Goal: Task Accomplishment & Management: Manage account settings

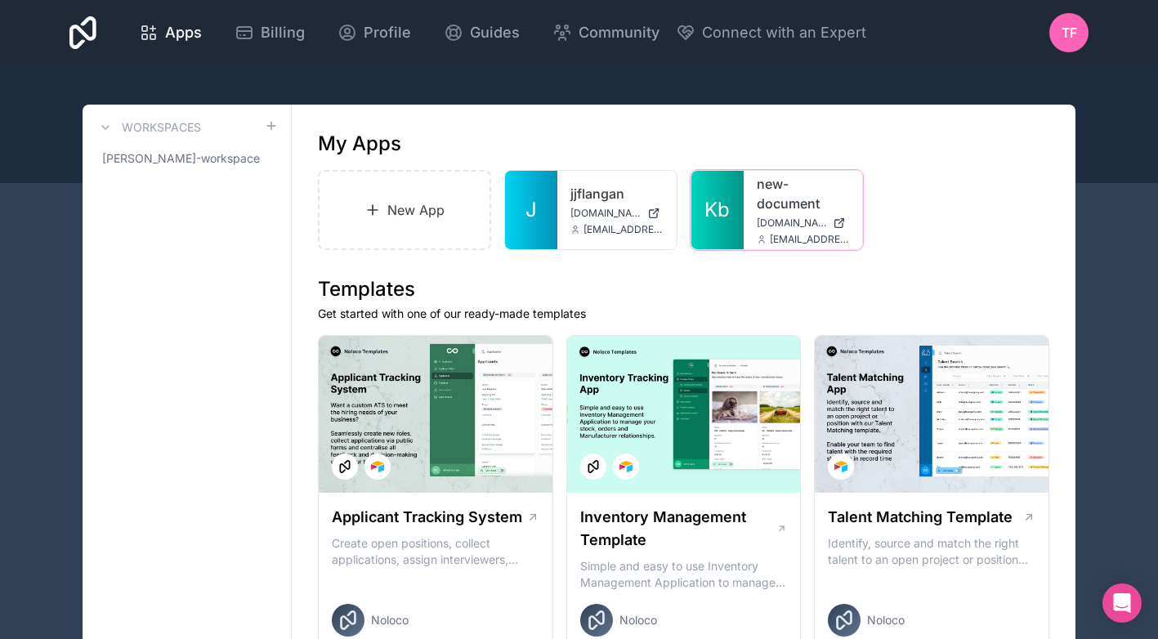
click at [836, 223] on icon at bounding box center [839, 223] width 13 height 13
click at [1089, 18] on div "Apps Billing Profile Guides Community Connect with an Expert tf Billing Profile…" at bounding box center [578, 32] width 1045 height 65
click at [273, 34] on span "Billing" at bounding box center [283, 32] width 44 height 23
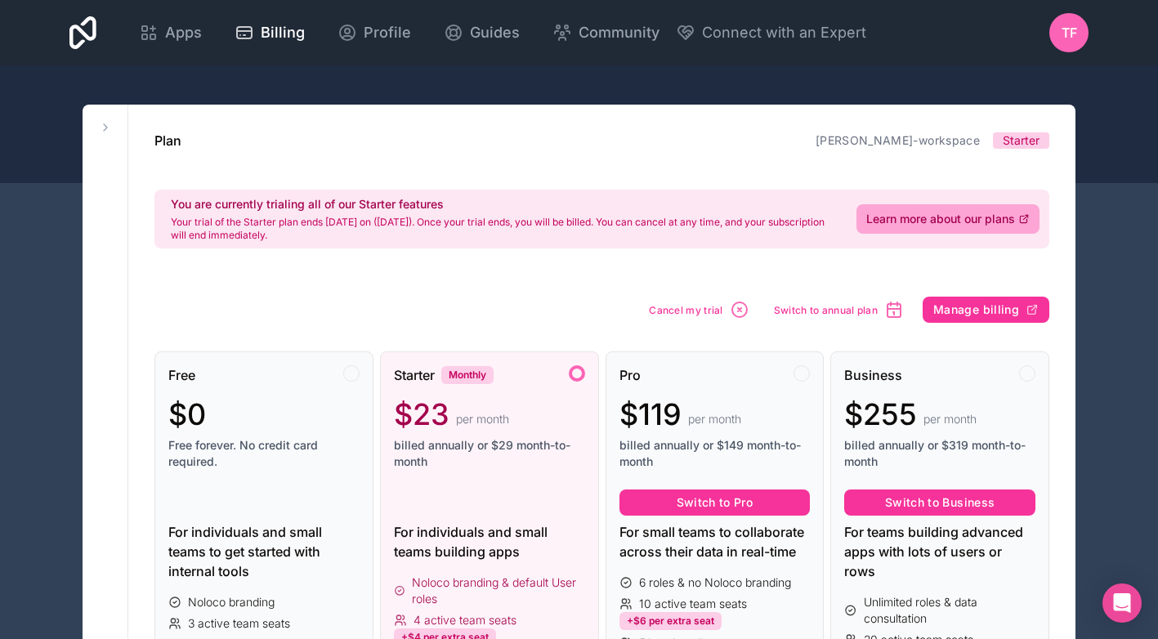
click at [690, 309] on span "Cancel my trial" at bounding box center [686, 310] width 74 height 12
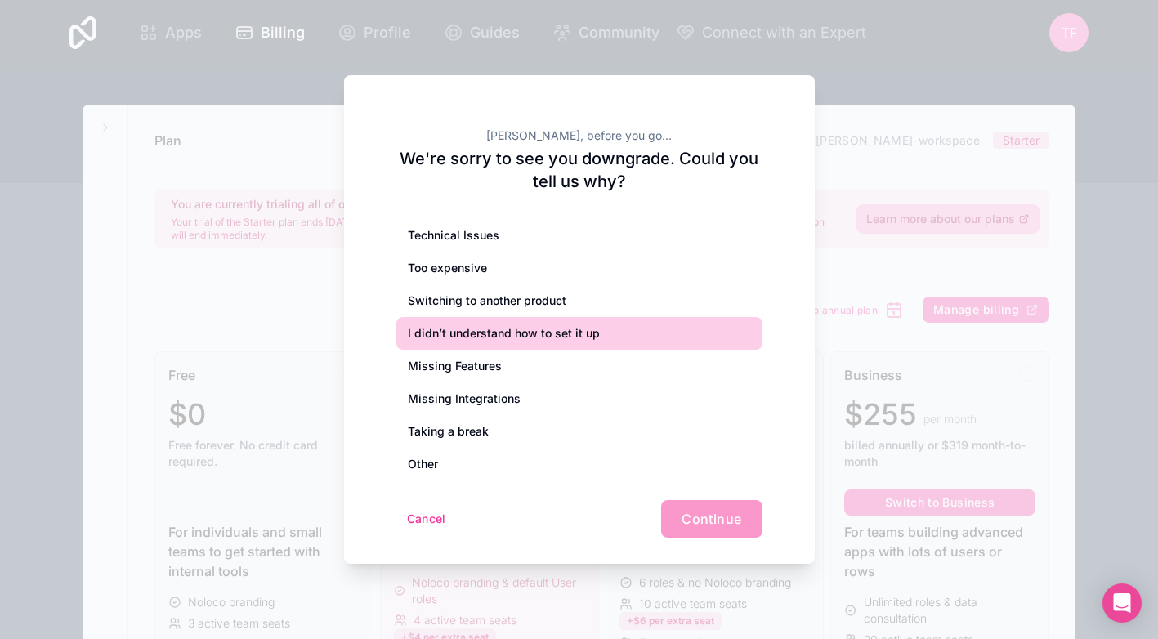
click at [479, 339] on div "I didn’t understand how to set it up" at bounding box center [579, 333] width 366 height 33
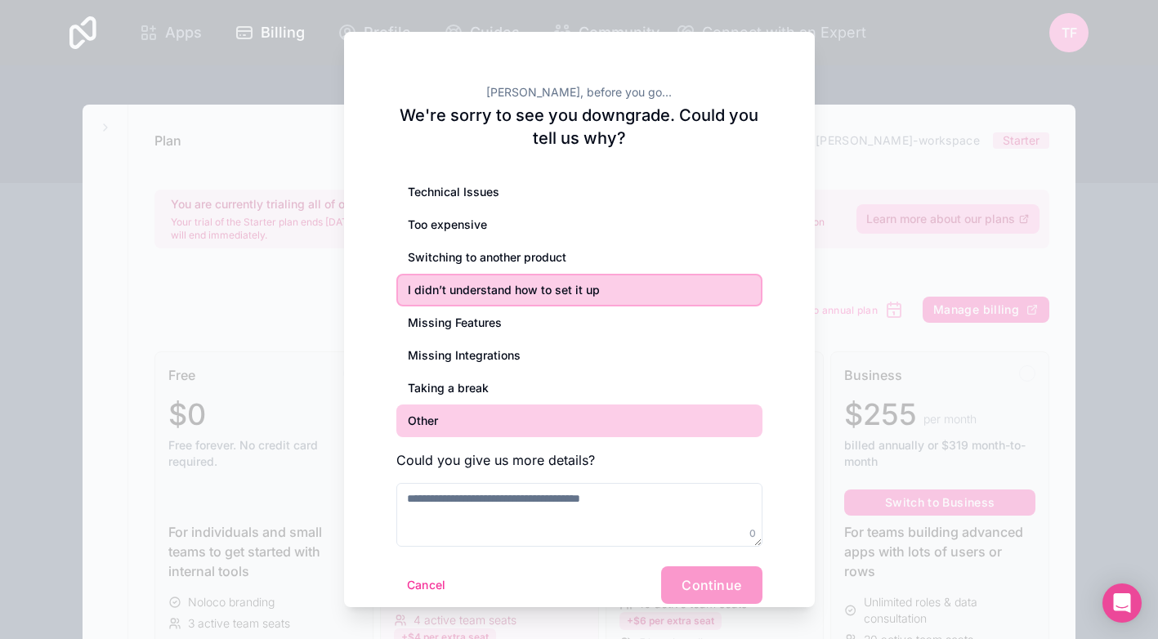
click at [501, 419] on div "Other" at bounding box center [579, 420] width 366 height 33
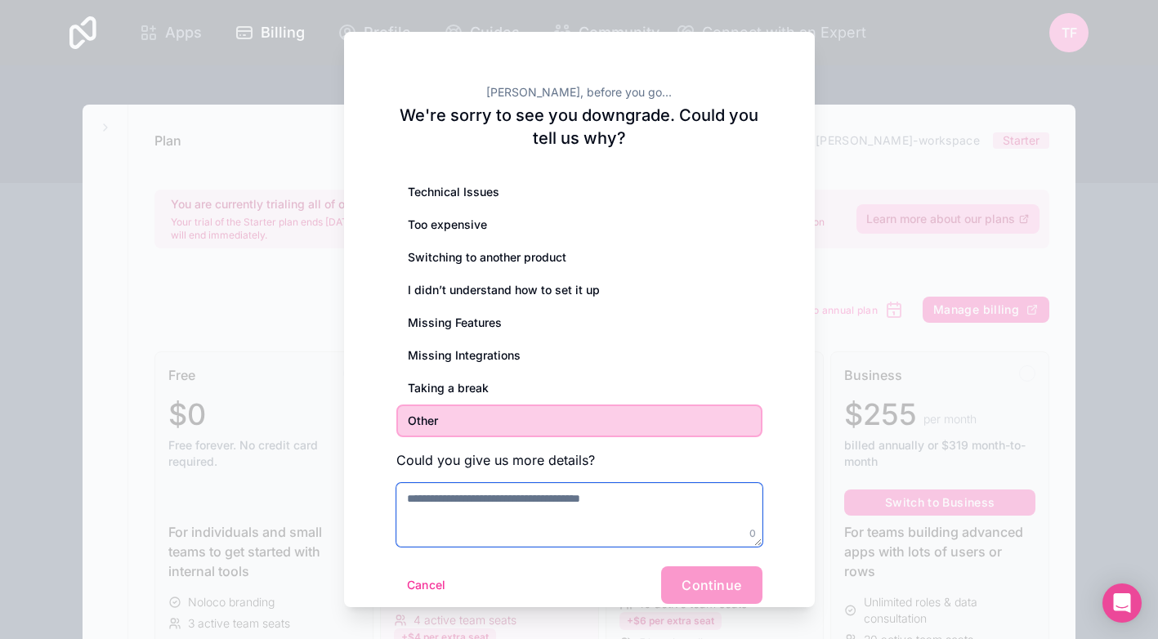
click at [580, 504] on textarea at bounding box center [579, 515] width 366 height 64
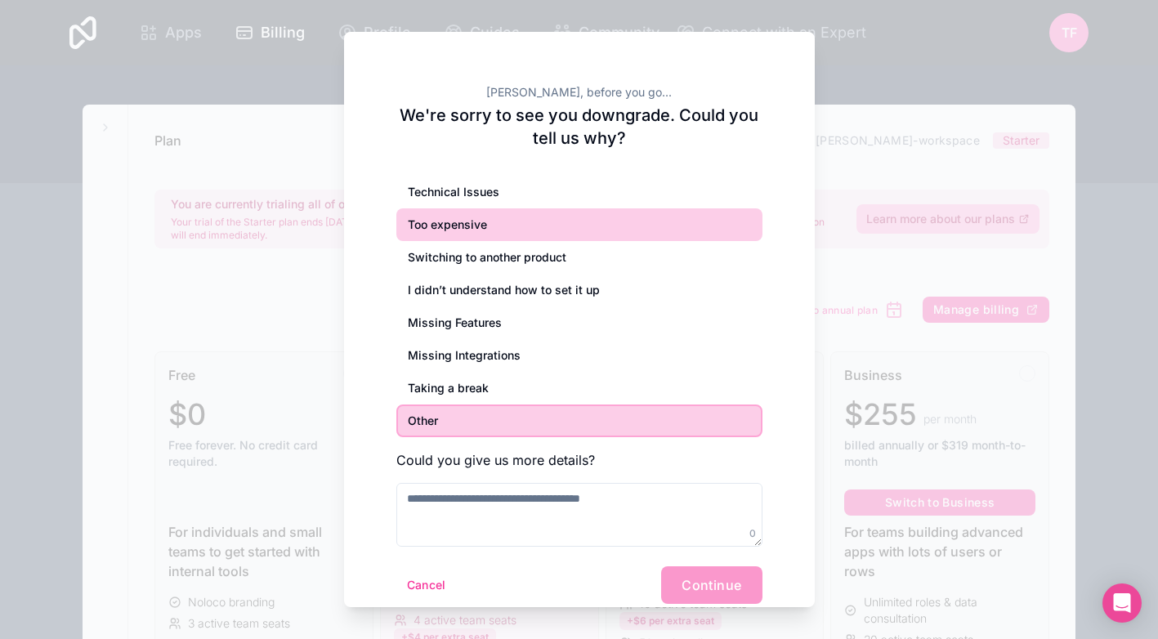
click at [490, 222] on div "Too expensive" at bounding box center [579, 224] width 366 height 33
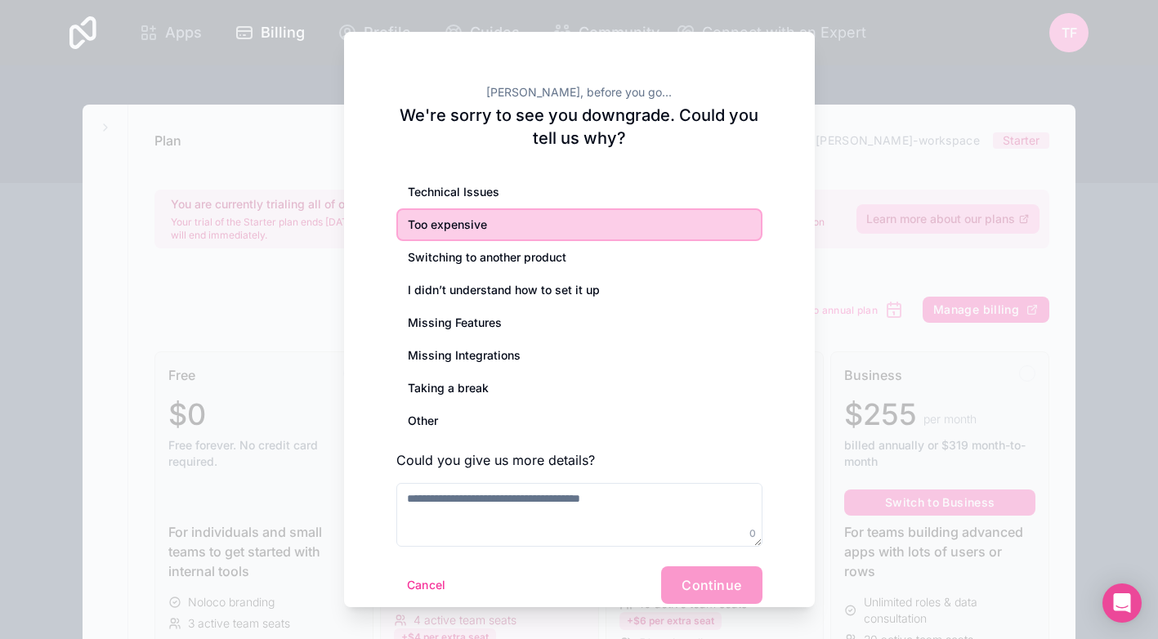
click at [708, 589] on div "Cancel Continue" at bounding box center [579, 585] width 366 height 38
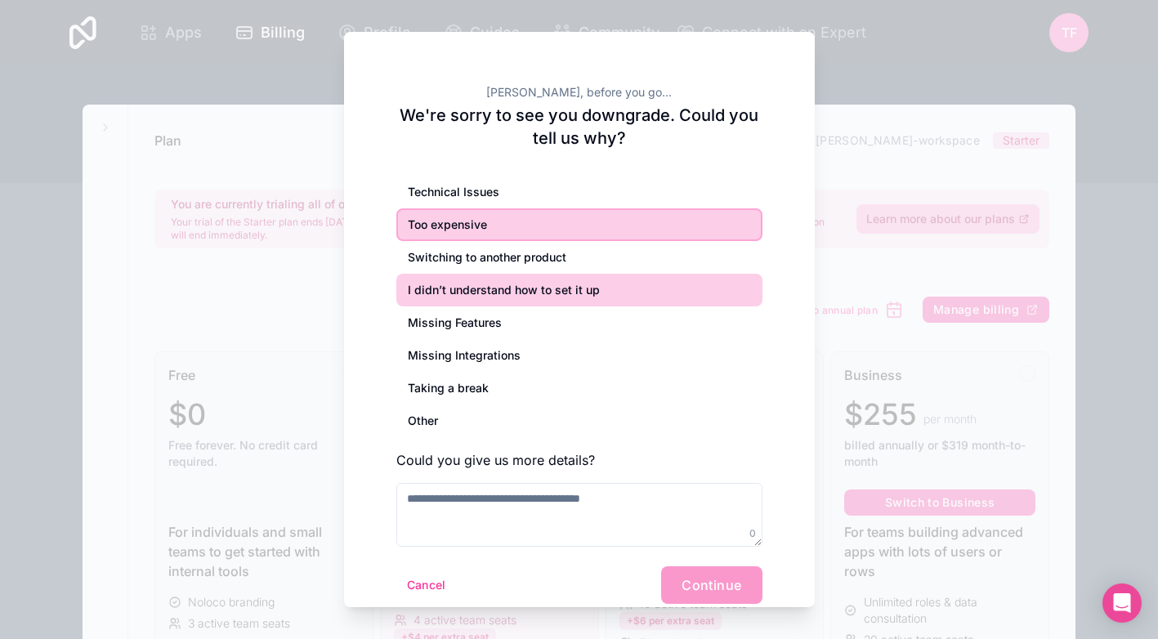
click at [512, 297] on div "I didn’t understand how to set it up" at bounding box center [579, 290] width 366 height 33
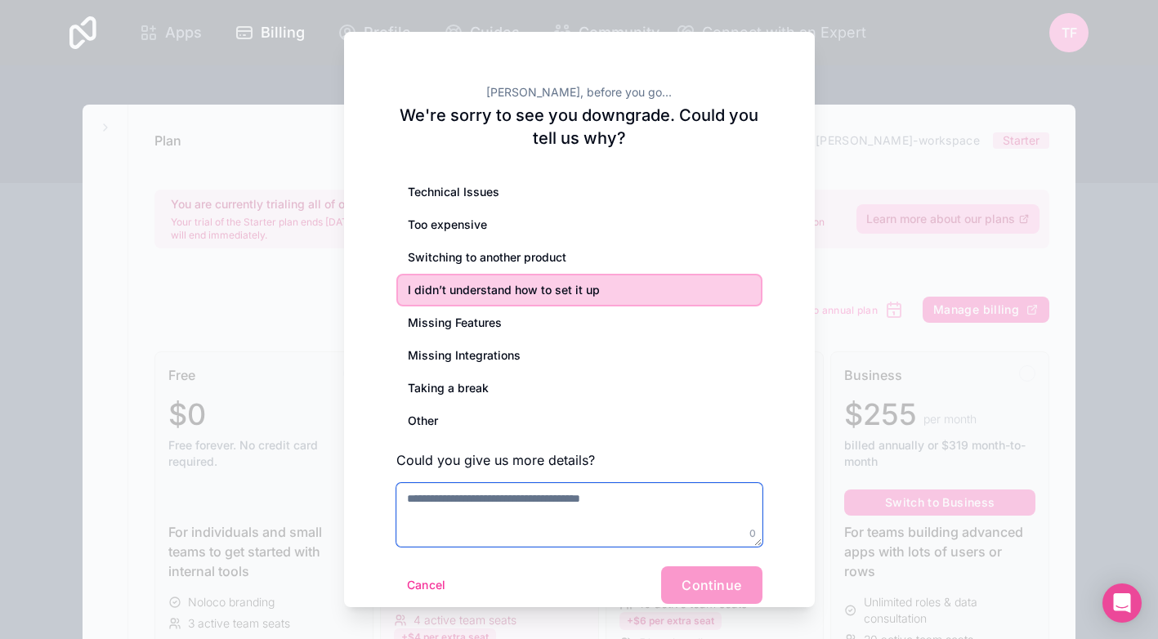
click at [520, 513] on textarea at bounding box center [579, 515] width 366 height 64
type textarea "**********"
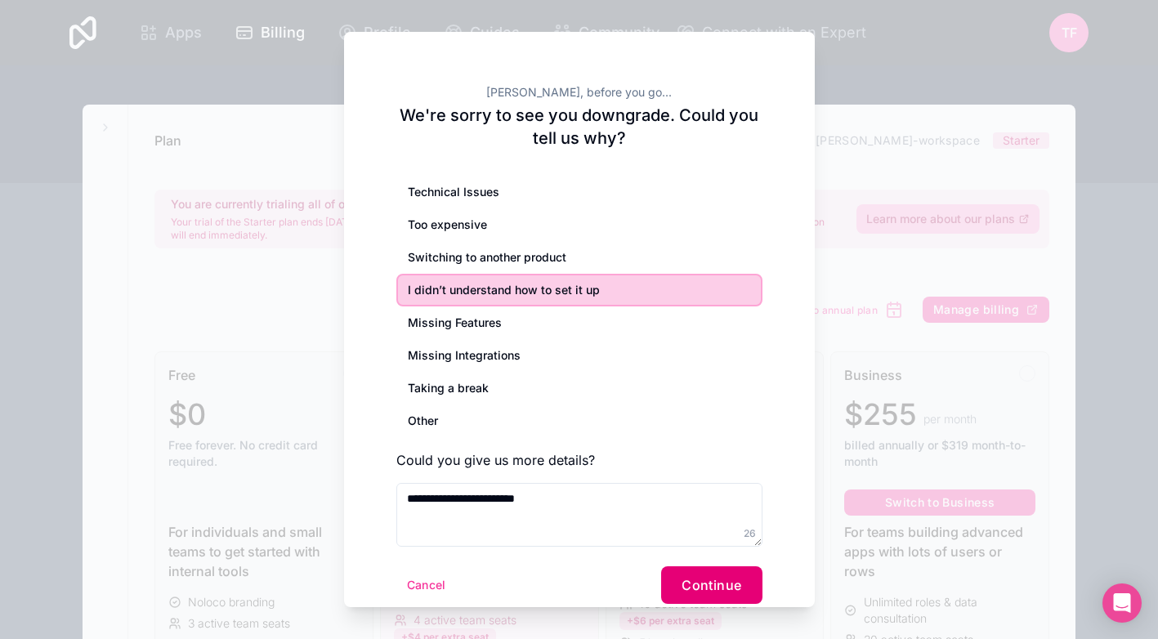
click at [703, 594] on button "Continue" at bounding box center [711, 585] width 100 height 38
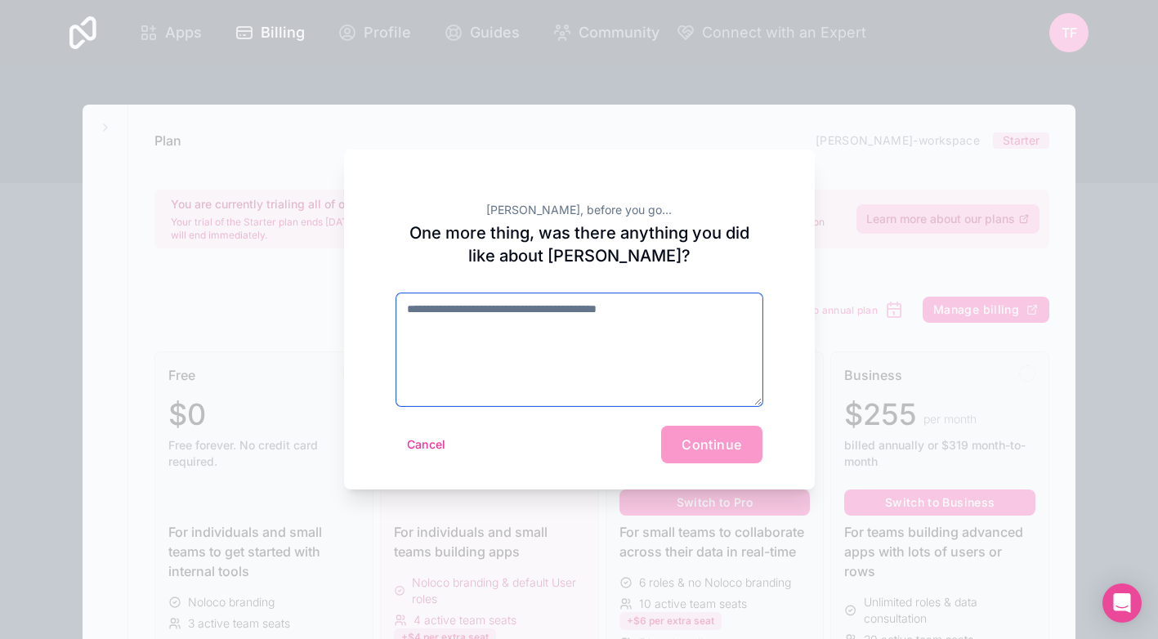
click at [560, 315] on textarea at bounding box center [579, 349] width 366 height 113
type textarea "**********"
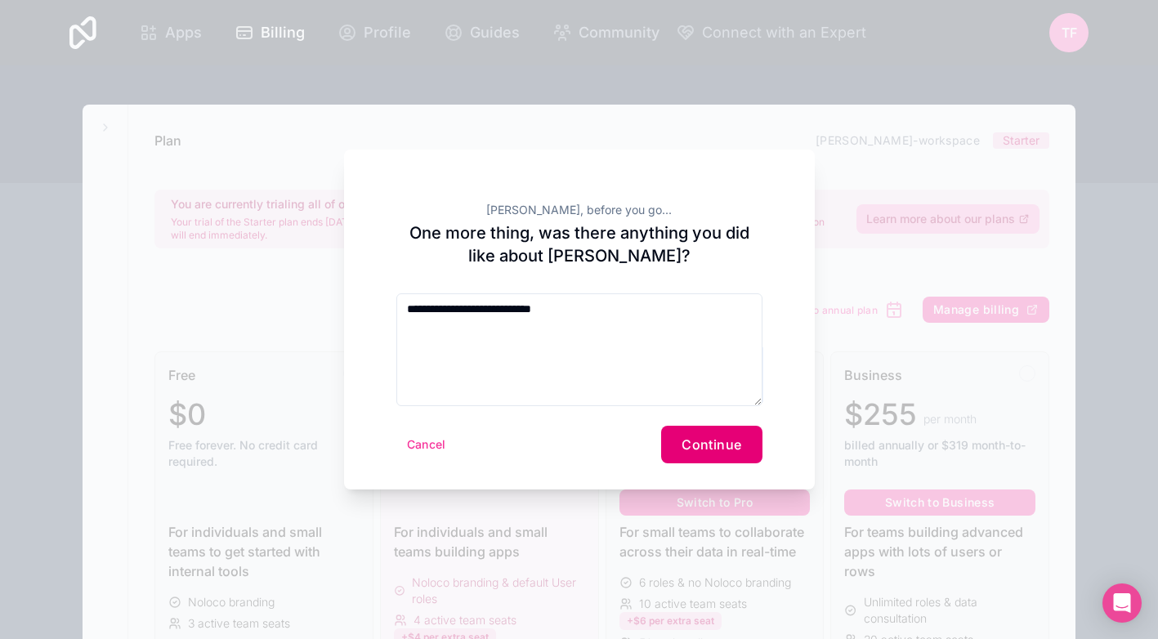
click at [697, 446] on span "Continue" at bounding box center [711, 444] width 60 height 16
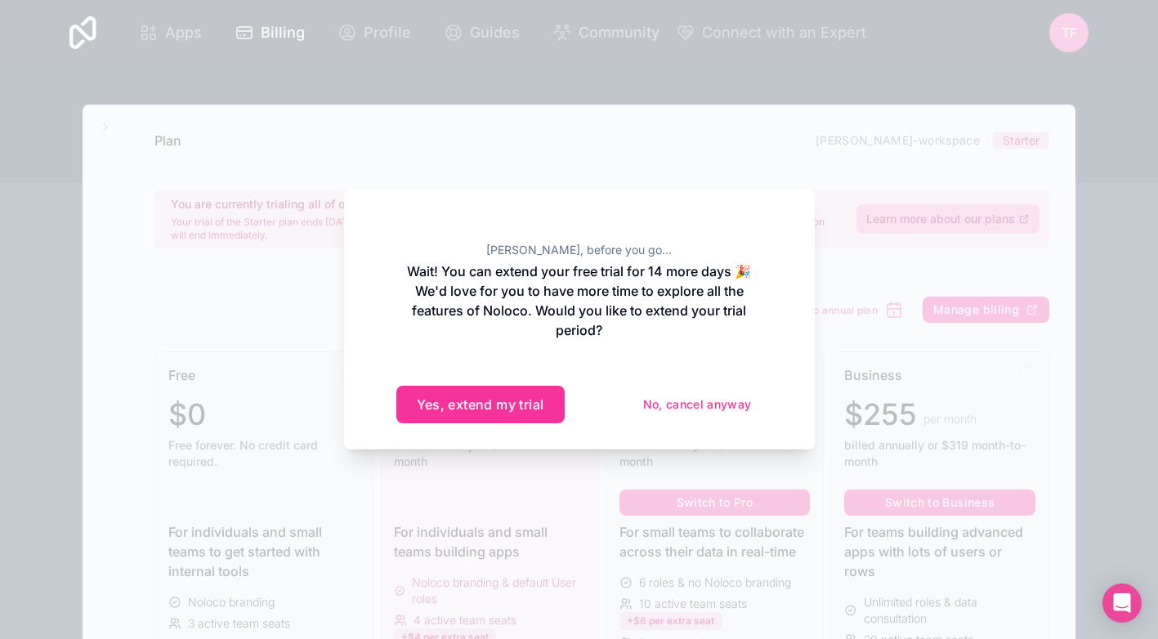
click at [667, 404] on button "No, cancel anyway" at bounding box center [697, 404] width 130 height 26
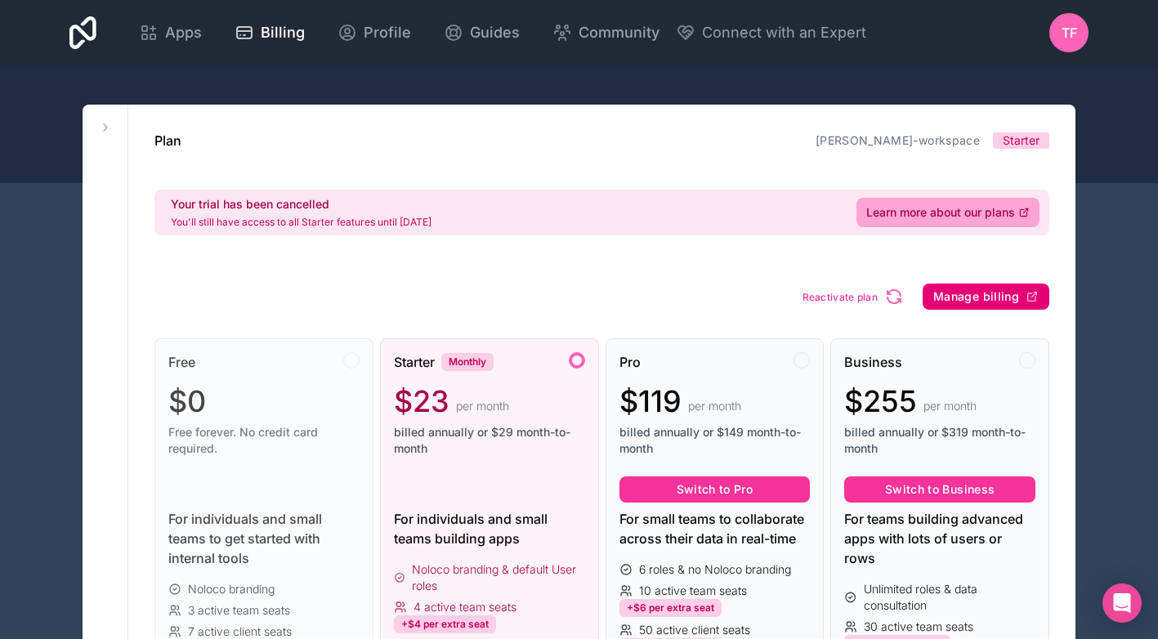
click at [952, 297] on span "Manage billing" at bounding box center [976, 296] width 86 height 15
click at [372, 31] on span "Profile" at bounding box center [387, 32] width 47 height 23
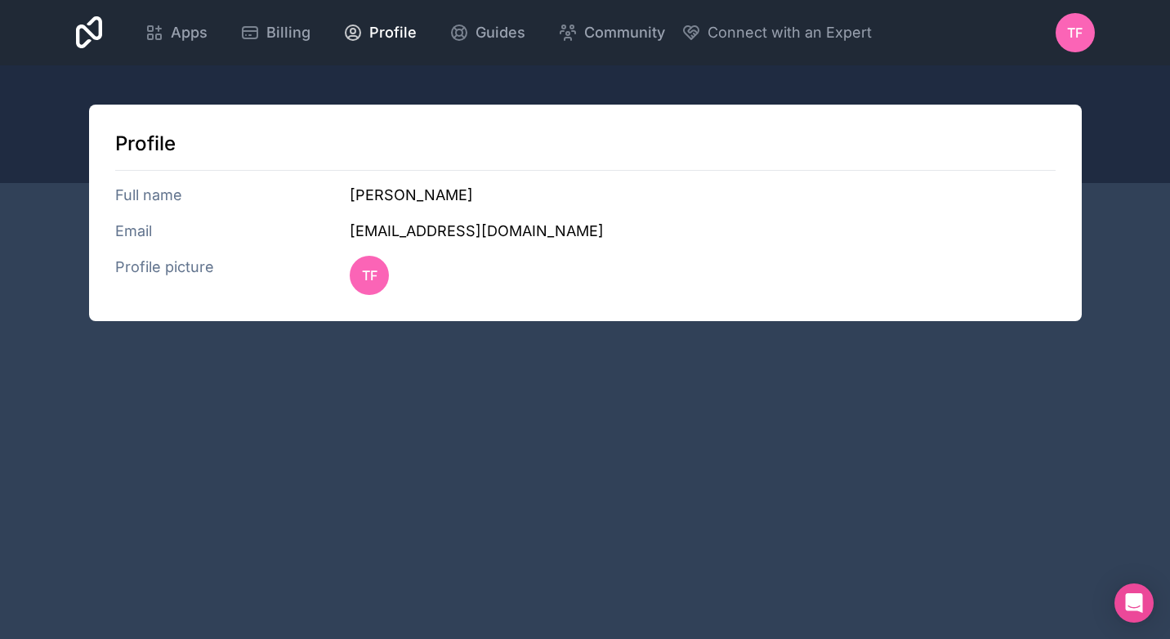
click at [163, 197] on h3 "Full name" at bounding box center [232, 195] width 235 height 23
drag, startPoint x: 134, startPoint y: 236, endPoint x: 111, endPoint y: 236, distance: 22.9
click at [111, 236] on div "Profile Full name [PERSON_NAME] Email [EMAIL_ADDRESS][DOMAIN_NAME] Profile pict…" at bounding box center [585, 213] width 993 height 217
click at [296, 33] on span "Billing" at bounding box center [288, 32] width 44 height 23
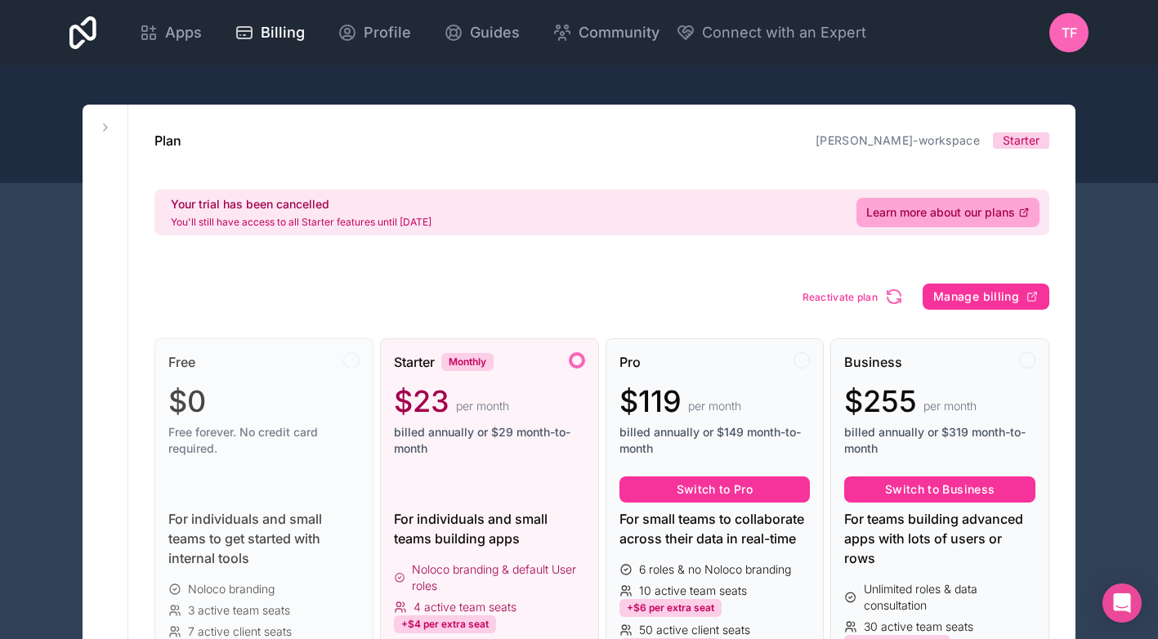
click at [424, 210] on h2 "Your trial has been cancelled" at bounding box center [301, 204] width 261 height 16
